Goal: Transaction & Acquisition: Purchase product/service

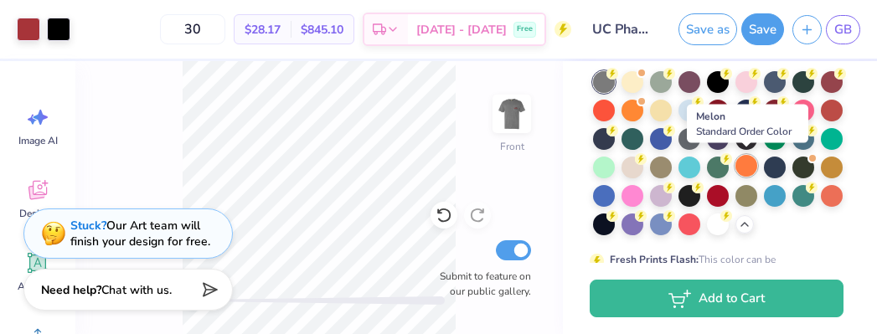
scroll to position [117, 0]
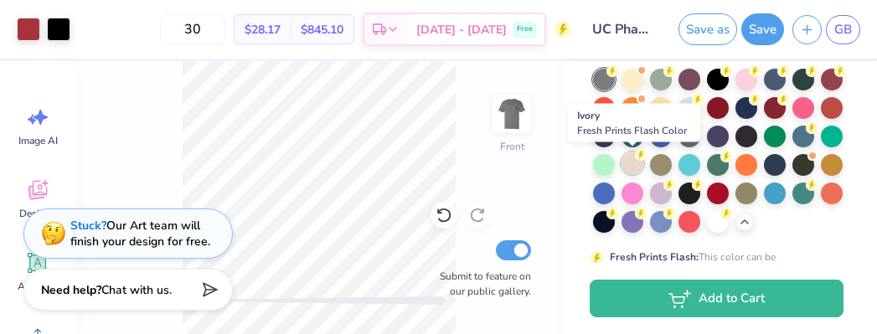
click at [634, 166] on div at bounding box center [633, 164] width 22 height 22
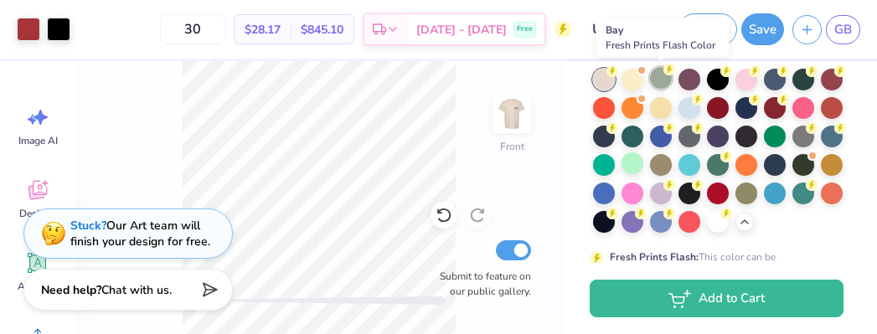
click at [662, 76] on div at bounding box center [661, 78] width 22 height 22
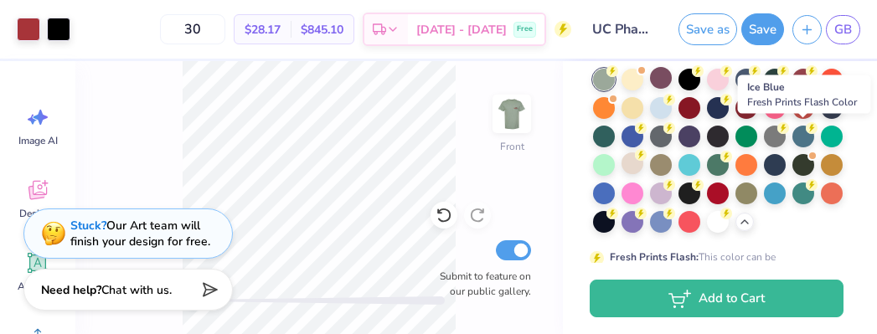
click at [804, 140] on div at bounding box center [804, 137] width 22 height 22
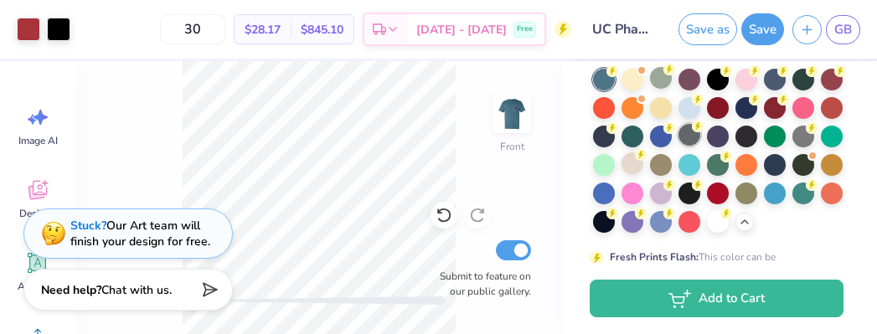
click at [694, 138] on div at bounding box center [690, 135] width 22 height 22
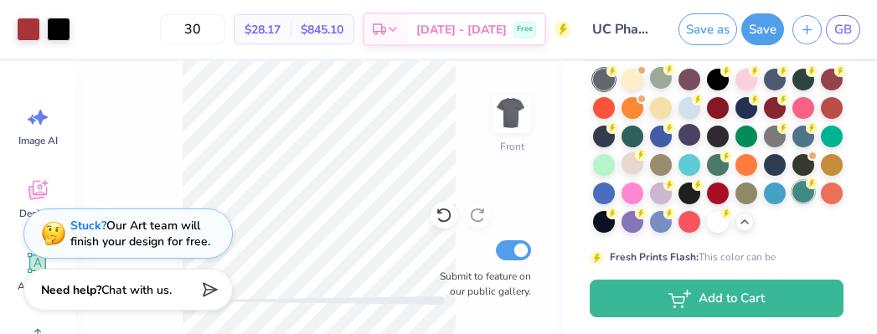
drag, startPoint x: 777, startPoint y: 133, endPoint x: 795, endPoint y: 186, distance: 55.9
click at [777, 133] on div at bounding box center [775, 137] width 22 height 22
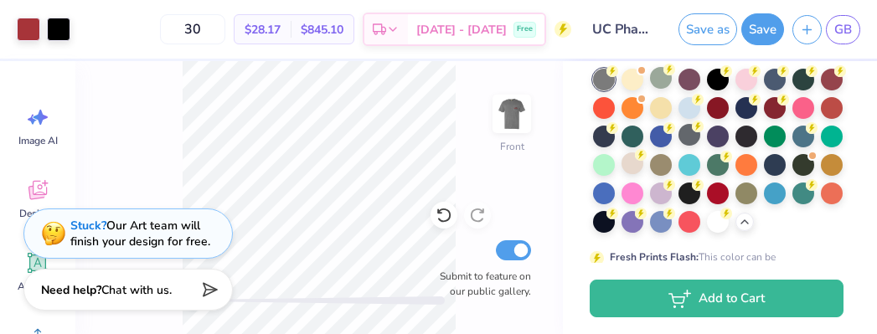
scroll to position [0, 0]
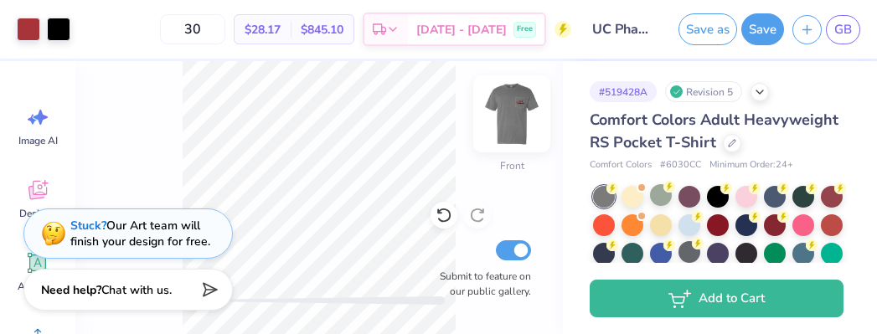
click at [515, 115] on img at bounding box center [512, 113] width 67 height 67
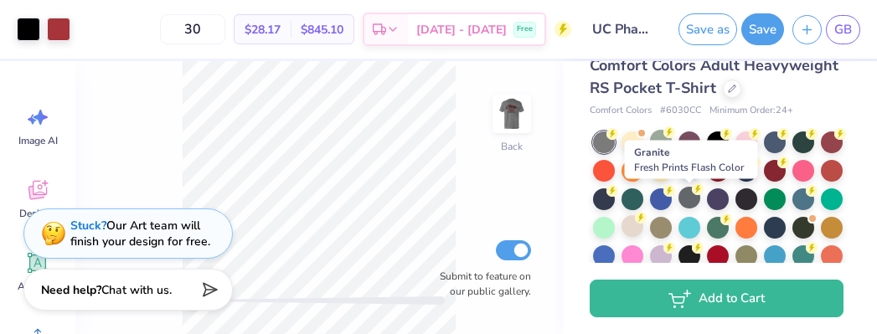
scroll to position [56, 0]
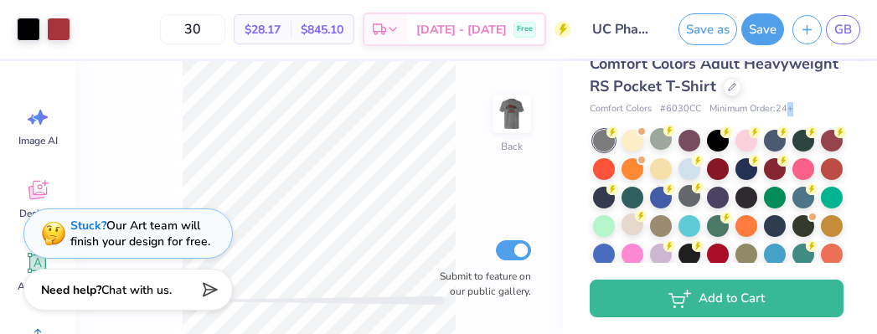
drag, startPoint x: 792, startPoint y: 106, endPoint x: 801, endPoint y: 106, distance: 9.3
click at [801, 106] on div "Comfort Colors # 6030CC Minimum Order: 24 +" at bounding box center [717, 109] width 254 height 14
drag, startPoint x: 774, startPoint y: 106, endPoint x: 785, endPoint y: 106, distance: 11.7
click at [785, 106] on span "Minimum Order: 24 +" at bounding box center [752, 109] width 84 height 14
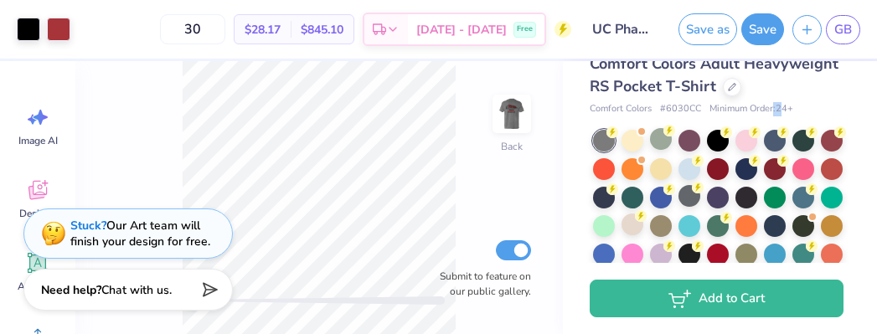
click at [785, 106] on span "Minimum Order: 24 +" at bounding box center [752, 109] width 84 height 14
click at [661, 106] on span "# 6030CC" at bounding box center [680, 109] width 41 height 14
drag, startPoint x: 675, startPoint y: 106, endPoint x: 753, endPoint y: 105, distance: 77.9
click at [753, 105] on div "Comfort Colors # 6030CC Minimum Order: 24 +" at bounding box center [717, 109] width 254 height 14
click at [808, 112] on div "Comfort Colors # 6030CC Minimum Order: 24 +" at bounding box center [717, 109] width 254 height 14
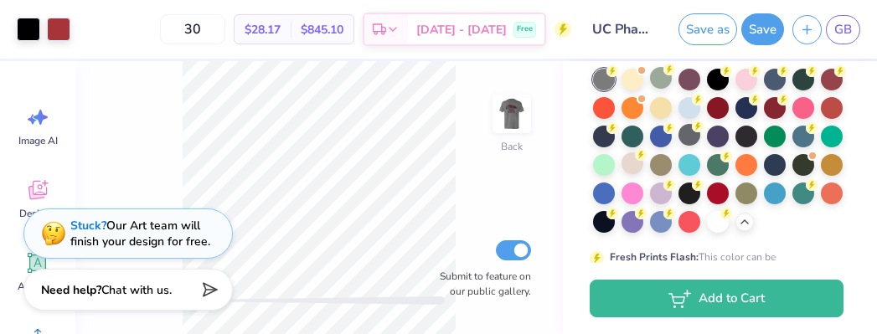
scroll to position [125, 0]
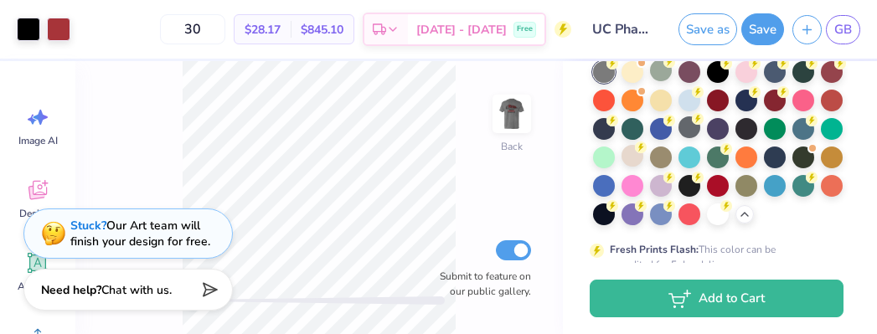
click at [281, 36] on span "$28.17" at bounding box center [263, 30] width 36 height 18
click at [225, 28] on input "30" at bounding box center [192, 29] width 65 height 30
type input "3"
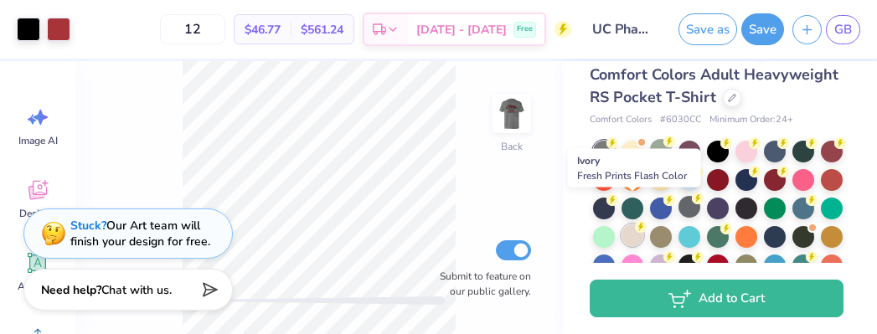
scroll to position [0, 0]
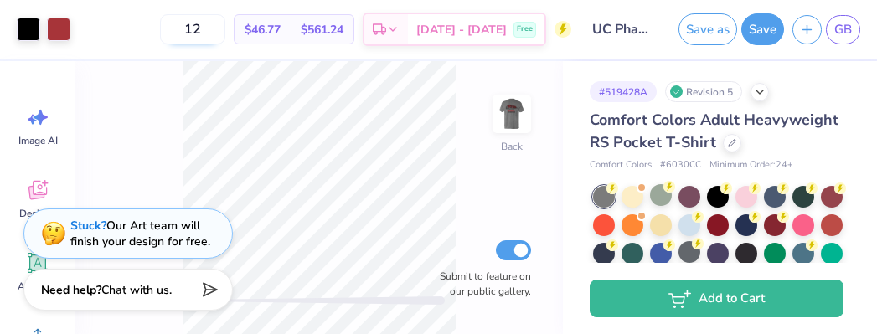
click at [225, 33] on input "12" at bounding box center [192, 29] width 65 height 30
type input "1"
type input "24"
click at [163, 22] on div "24 $30.39 Per Item $729.36 Total Est. Delivery Oct 7 - 10 Free" at bounding box center [325, 29] width 493 height 59
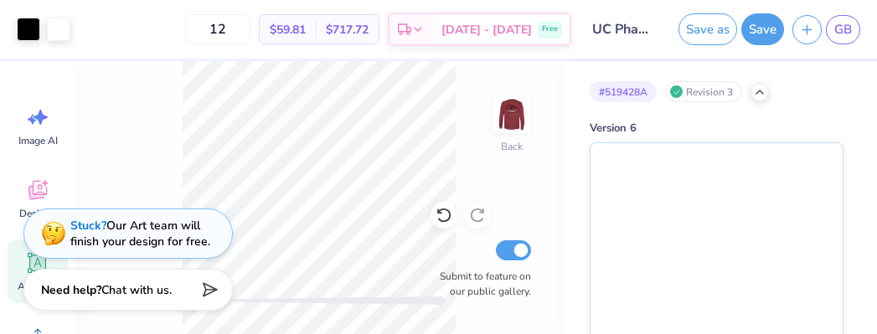
click at [762, 99] on div at bounding box center [760, 90] width 18 height 18
